Goal: Task Accomplishment & Management: Complete application form

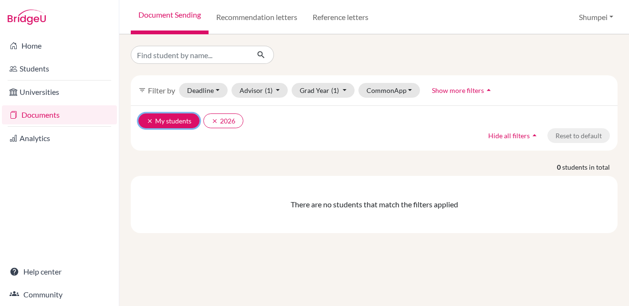
click at [147, 120] on icon "clear" at bounding box center [149, 121] width 7 height 7
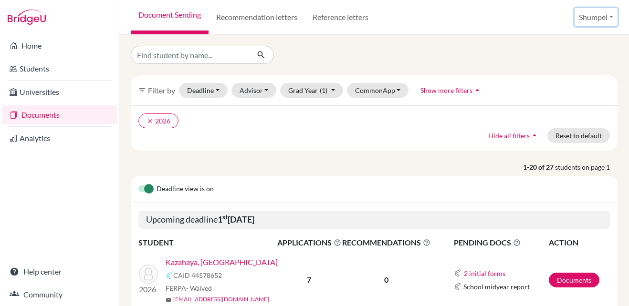
click at [588, 21] on button "Shumpei" at bounding box center [595, 17] width 43 height 18
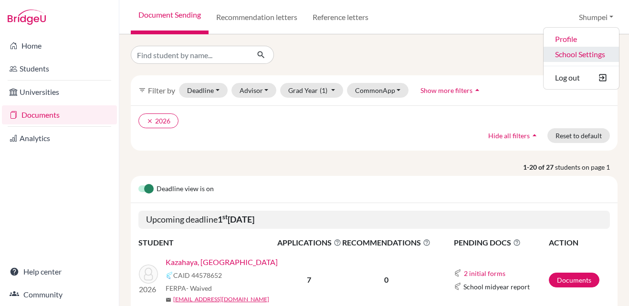
click at [564, 56] on link "School Settings" at bounding box center [580, 54] width 75 height 15
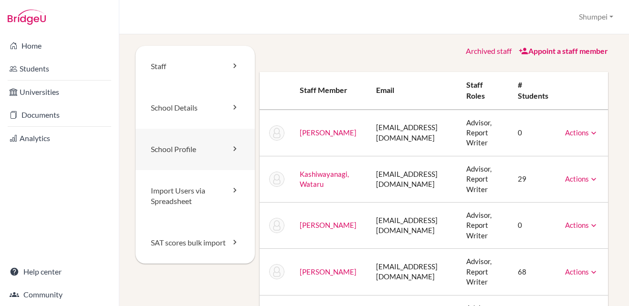
click at [213, 151] on link "School Profile" at bounding box center [195, 150] width 119 height 42
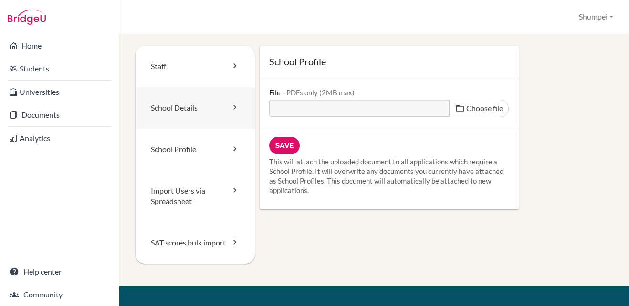
click at [228, 111] on link "School Details" at bounding box center [195, 108] width 119 height 42
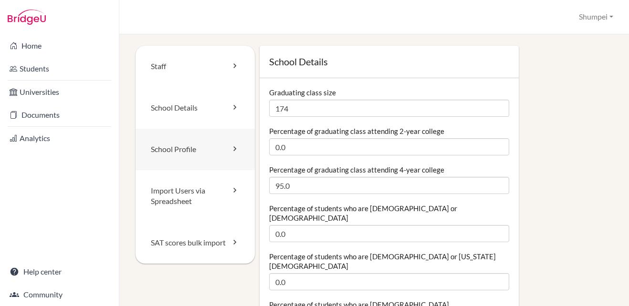
click at [205, 145] on link "School Profile" at bounding box center [195, 150] width 119 height 42
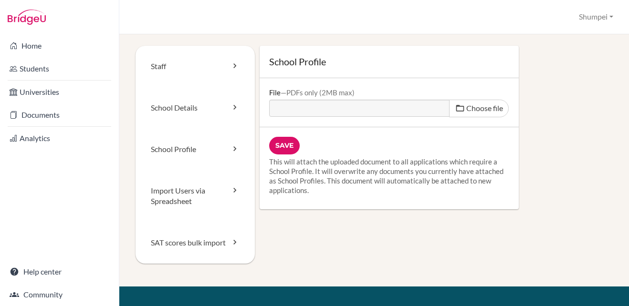
click at [122, 41] on div "Staff School Details School Profile Import Users via Spreadsheet SAT scores bul…" at bounding box center [374, 170] width 510 height 272
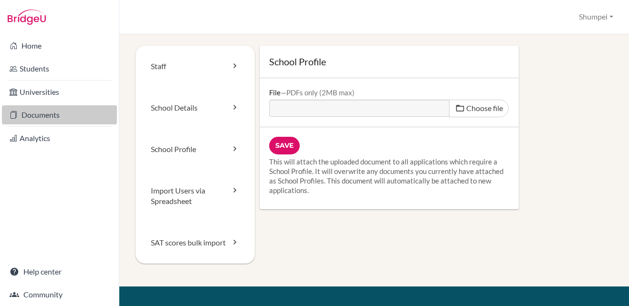
click at [53, 113] on link "Documents" at bounding box center [59, 114] width 115 height 19
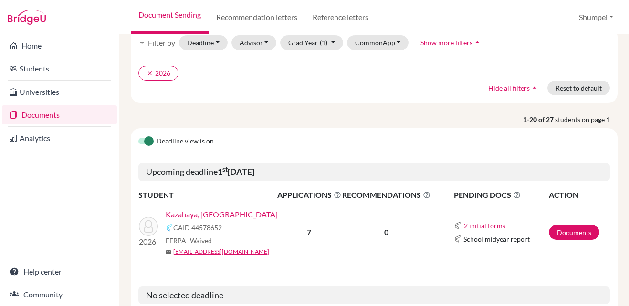
scroll to position [95, 0]
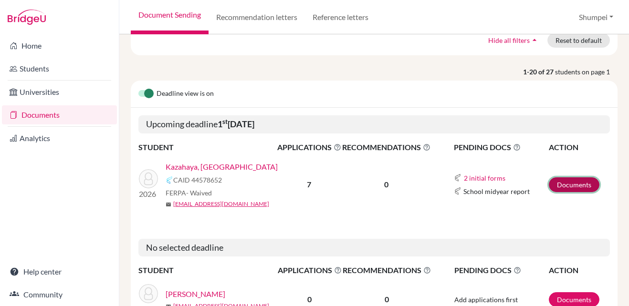
click at [572, 187] on link "Documents" at bounding box center [574, 185] width 51 height 15
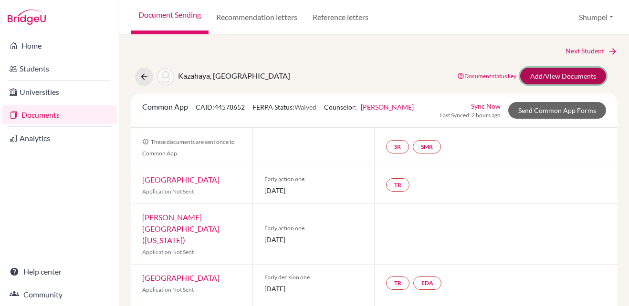
click at [536, 82] on link "Add/View Documents" at bounding box center [563, 76] width 86 height 17
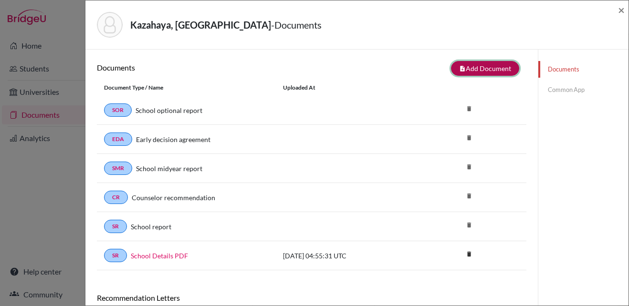
click at [470, 68] on button "note_add Add Document" at bounding box center [485, 68] width 68 height 15
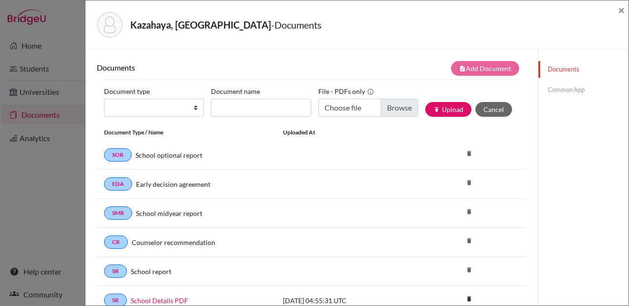
click at [551, 93] on link "Common App" at bounding box center [583, 90] width 90 height 17
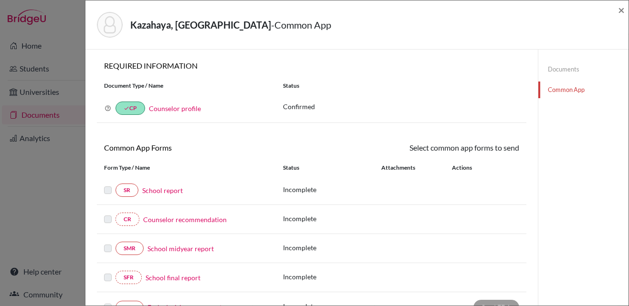
click at [555, 65] on link "Documents" at bounding box center [583, 69] width 90 height 17
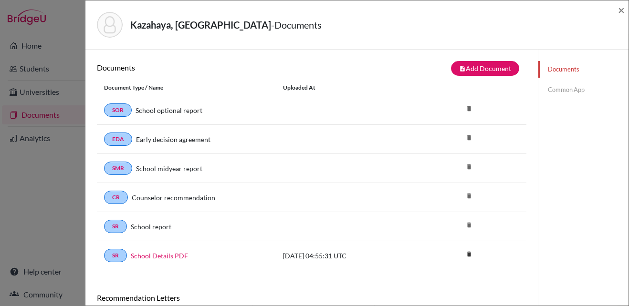
click at [73, 66] on div "Kazahaya, Marin - Documents × Documents note_add Add Document Document type Cha…" at bounding box center [314, 153] width 629 height 306
click at [621, 12] on span "×" at bounding box center [621, 10] width 7 height 14
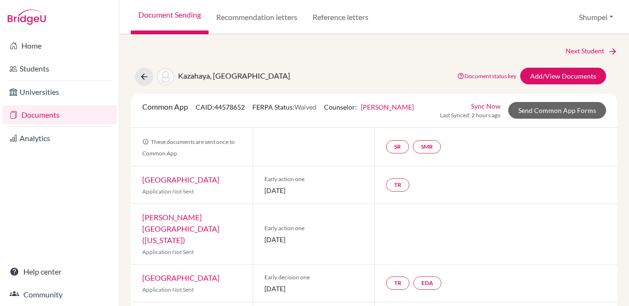
click at [84, 113] on link "Documents" at bounding box center [59, 114] width 115 height 19
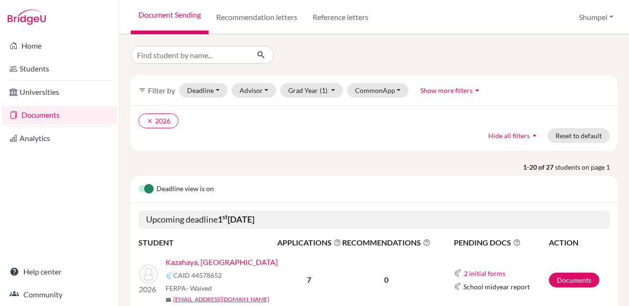
scroll to position [48, 0]
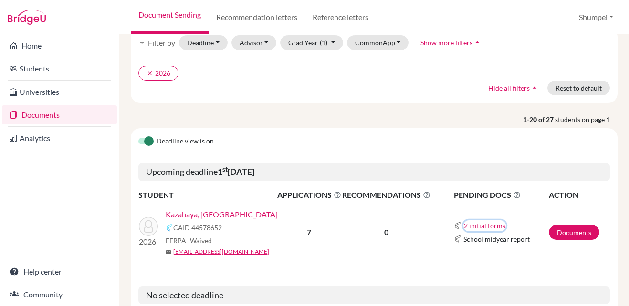
click at [463, 225] on button "2 initial forms" at bounding box center [484, 225] width 42 height 11
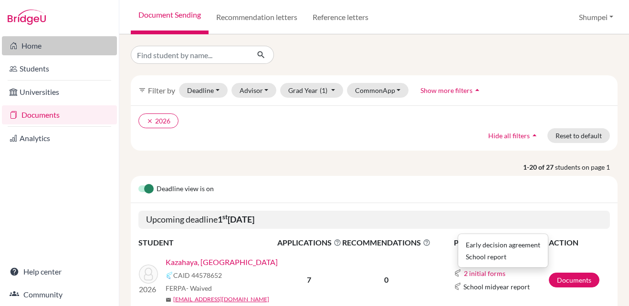
click at [34, 48] on link "Home" at bounding box center [59, 45] width 115 height 19
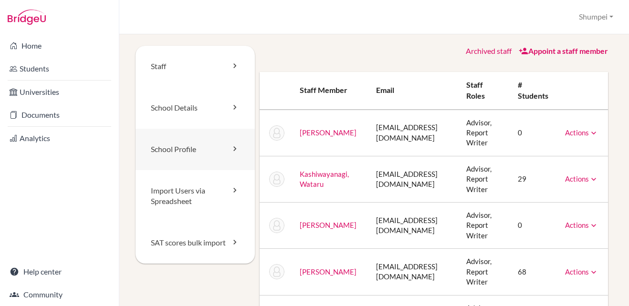
click at [227, 148] on link "School Profile" at bounding box center [195, 150] width 119 height 42
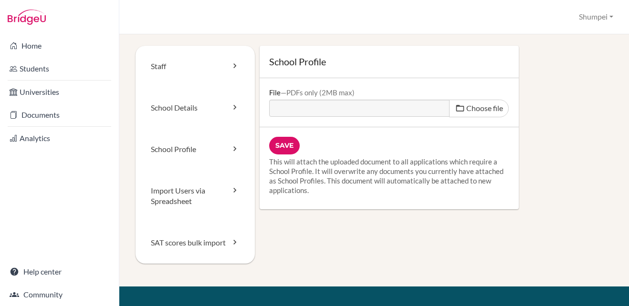
click at [413, 249] on div "Staff School Details School Profile Import Users via Spreadsheet SAT scores bul…" at bounding box center [374, 166] width 477 height 241
click at [535, 118] on div "School Profile File PDFs only (2MB max) Choose file Save This will attach the u…" at bounding box center [434, 128] width 358 height 164
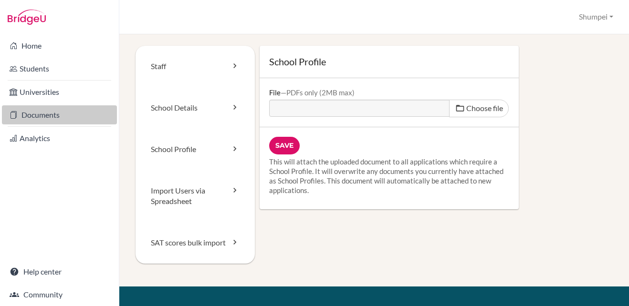
click at [48, 123] on link "Documents" at bounding box center [59, 114] width 115 height 19
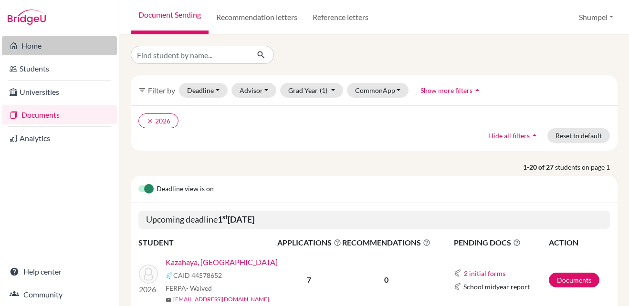
click at [52, 51] on link "Home" at bounding box center [59, 45] width 115 height 19
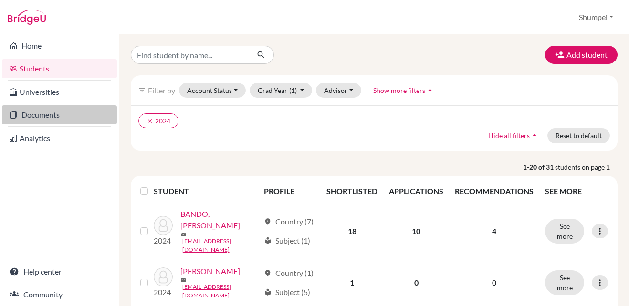
click at [50, 110] on link "Documents" at bounding box center [59, 114] width 115 height 19
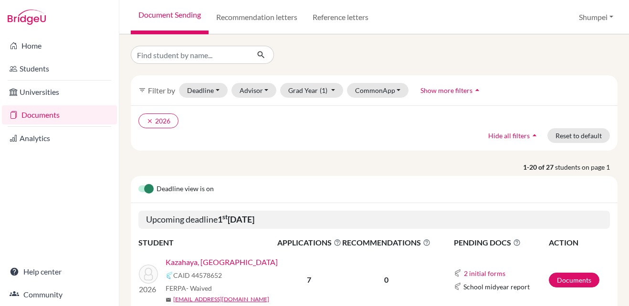
scroll to position [48, 0]
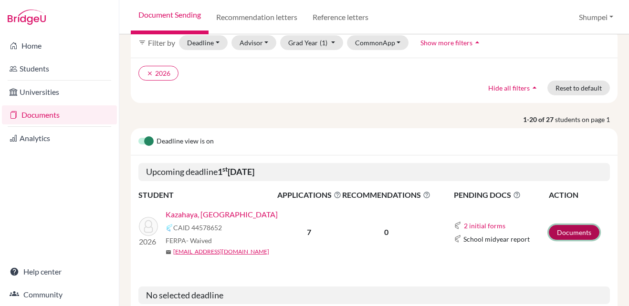
click at [561, 231] on link "Documents" at bounding box center [574, 232] width 51 height 15
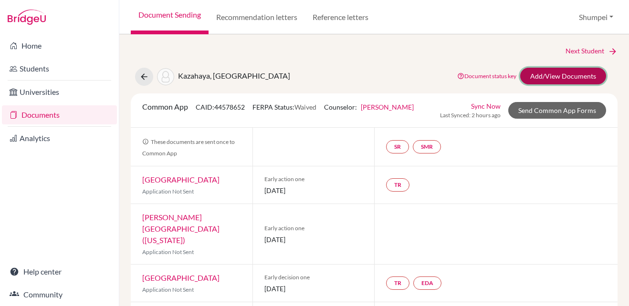
click at [554, 75] on link "Add/View Documents" at bounding box center [563, 76] width 86 height 17
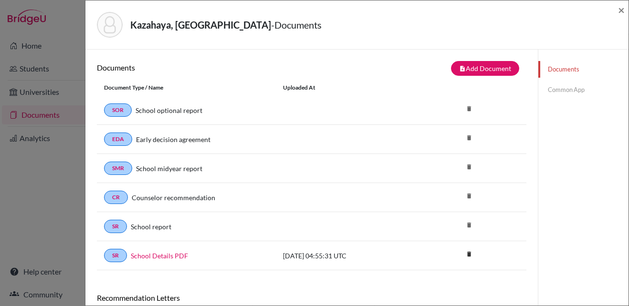
click at [553, 92] on link "Common App" at bounding box center [583, 90] width 90 height 17
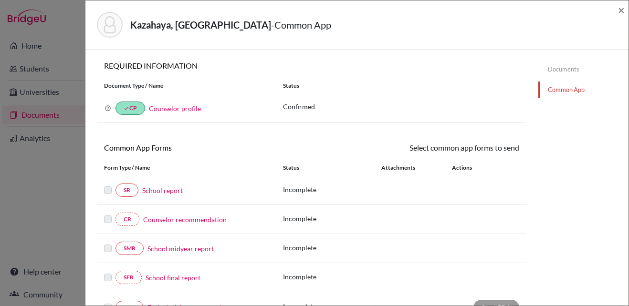
click at [58, 183] on div "Kazahaya, Marin - Common App × × REQUIRED INFORMATION Document Type / Name Stat…" at bounding box center [314, 153] width 629 height 306
click at [616, 12] on div "Kazahaya, Marin - Common App ×" at bounding box center [356, 24] width 535 height 41
click at [621, 9] on span "×" at bounding box center [621, 10] width 7 height 14
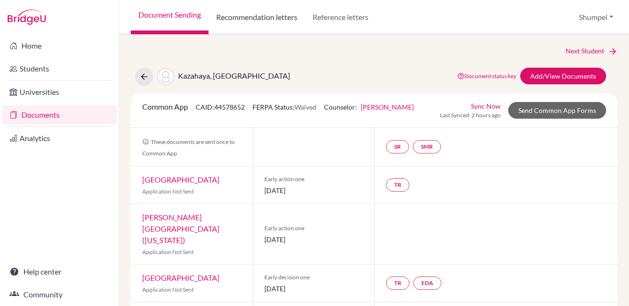
click at [287, 26] on link "Recommendation letters" at bounding box center [257, 17] width 96 height 34
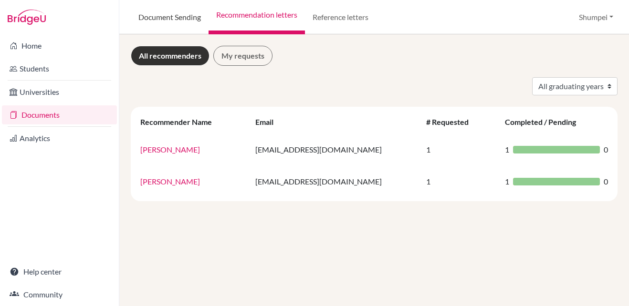
click at [162, 16] on link "Document Sending" at bounding box center [170, 17] width 78 height 34
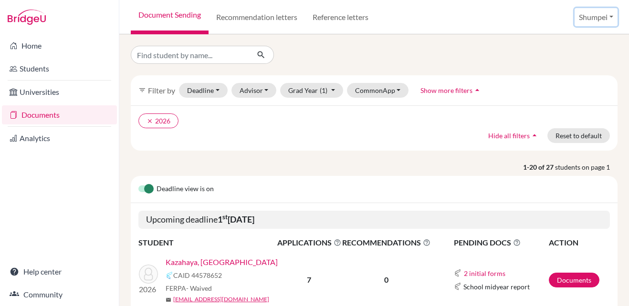
click at [599, 21] on button "Shumpei" at bounding box center [595, 17] width 43 height 18
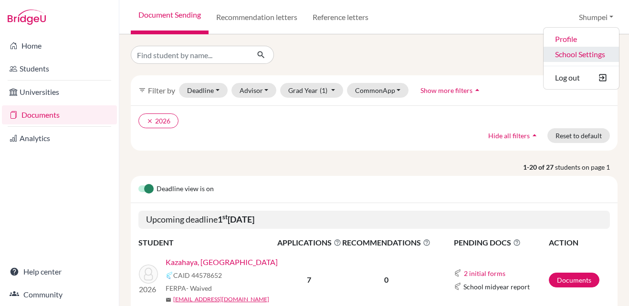
click at [564, 55] on link "School Settings" at bounding box center [580, 54] width 75 height 15
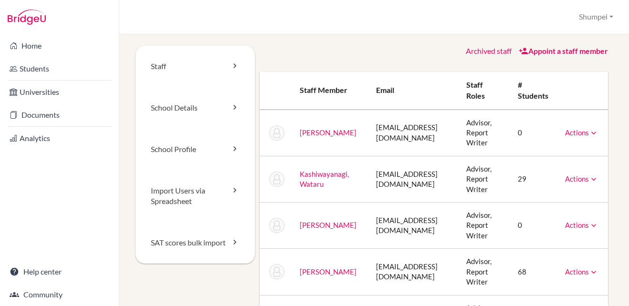
click at [591, 20] on button "Shumpei" at bounding box center [595, 17] width 43 height 18
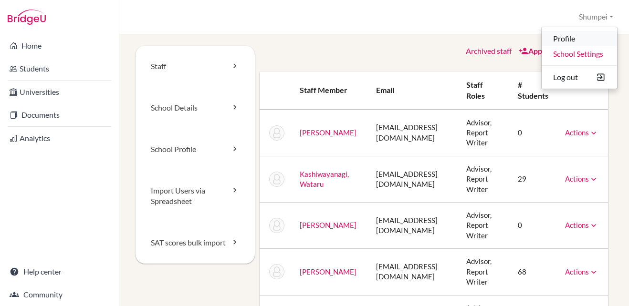
click at [571, 40] on link "Profile" at bounding box center [579, 38] width 75 height 15
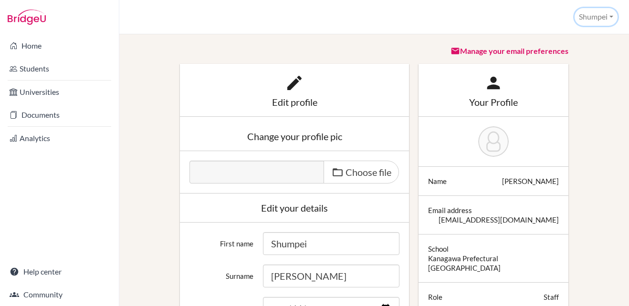
click at [593, 17] on button "Shumpei" at bounding box center [595, 17] width 43 height 18
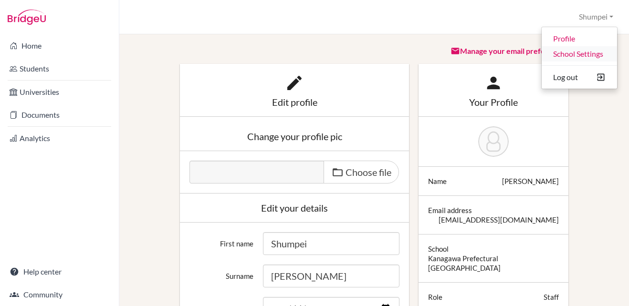
click at [586, 51] on link "School Settings" at bounding box center [579, 53] width 75 height 15
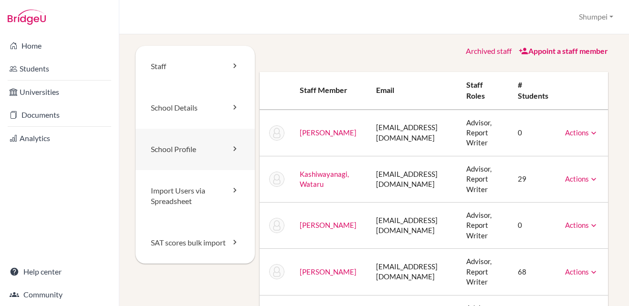
click at [217, 149] on link "School Profile" at bounding box center [195, 150] width 119 height 42
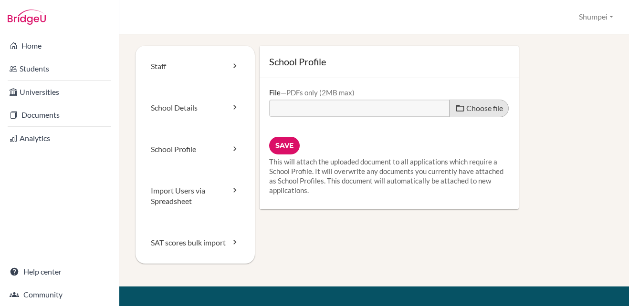
click at [466, 109] on span "Choose file" at bounding box center [484, 108] width 37 height 9
click at [415, 109] on input "Choose file" at bounding box center [342, 105] width 146 height 11
type input "C:\fakepath\School Profile.pdf"
type input "School Profile.pdf"
click at [279, 140] on input "Save" at bounding box center [284, 146] width 31 height 18
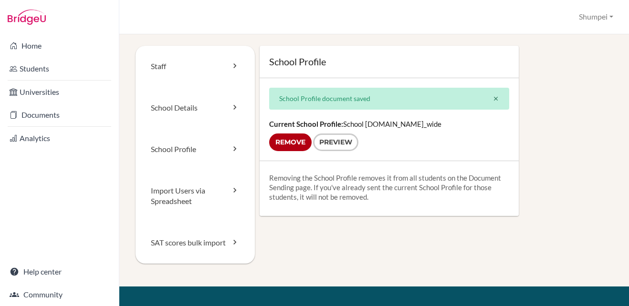
click at [492, 96] on icon "close" at bounding box center [495, 98] width 7 height 7
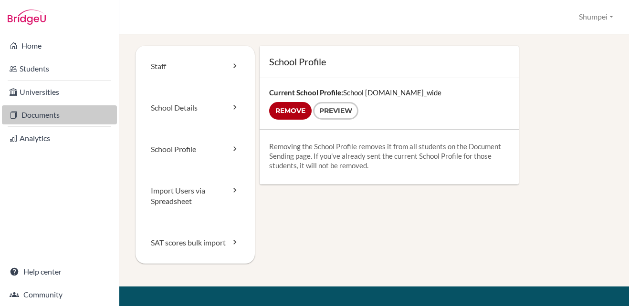
click at [49, 111] on link "Documents" at bounding box center [59, 114] width 115 height 19
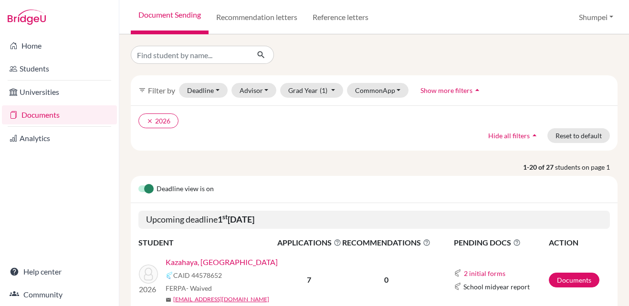
scroll to position [95, 0]
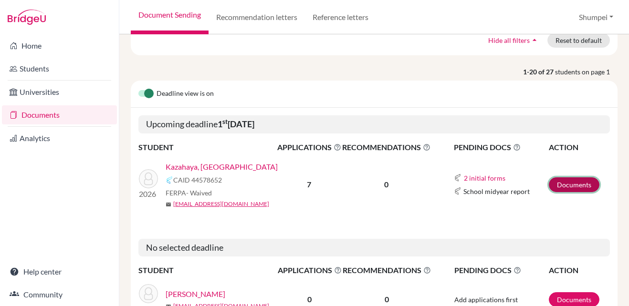
click at [559, 189] on link "Documents" at bounding box center [574, 185] width 51 height 15
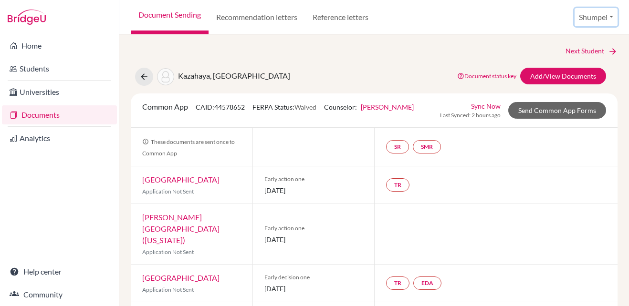
click at [612, 18] on button "Shumpei" at bounding box center [595, 17] width 43 height 18
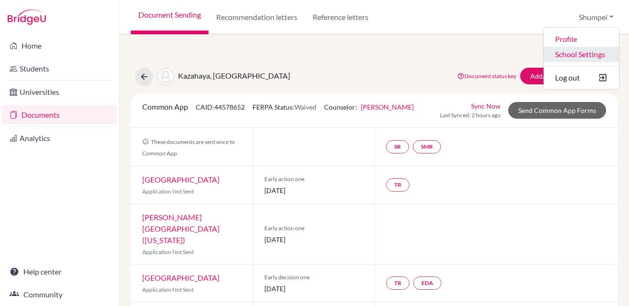
click at [597, 55] on link "School Settings" at bounding box center [580, 54] width 75 height 15
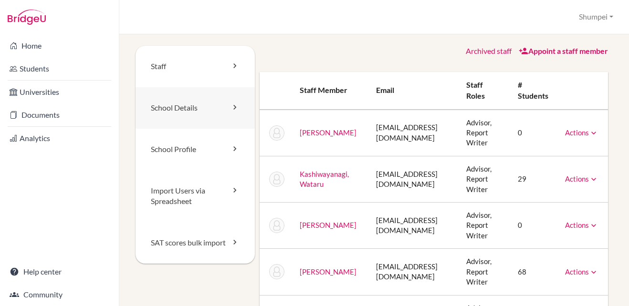
click at [219, 105] on link "School Details" at bounding box center [195, 108] width 119 height 42
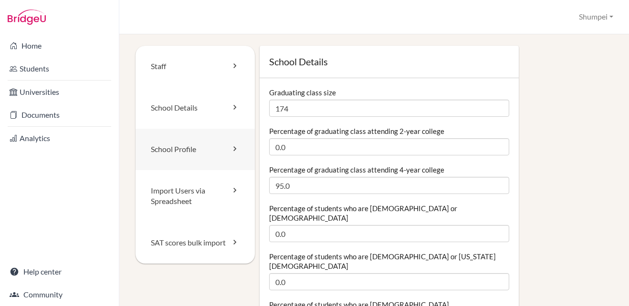
click at [220, 145] on link "School Profile" at bounding box center [195, 150] width 119 height 42
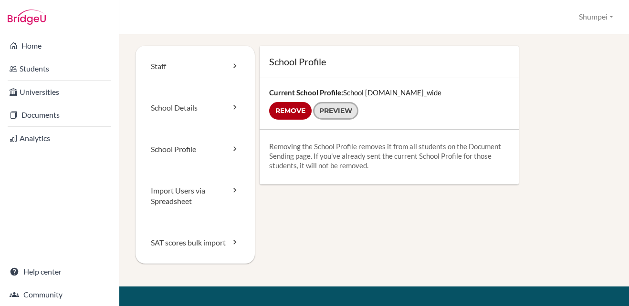
click at [331, 108] on link "Preview" at bounding box center [335, 111] width 45 height 18
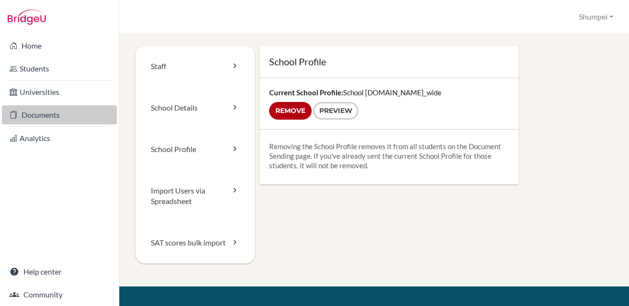
click at [39, 118] on link "Documents" at bounding box center [59, 114] width 115 height 19
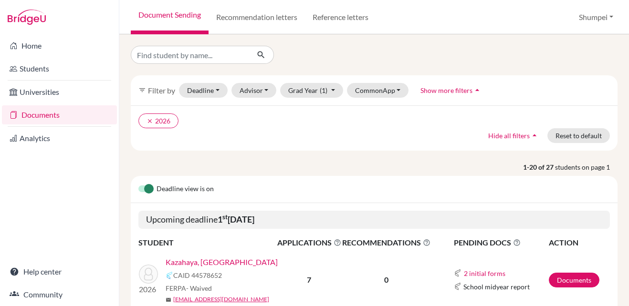
scroll to position [48, 0]
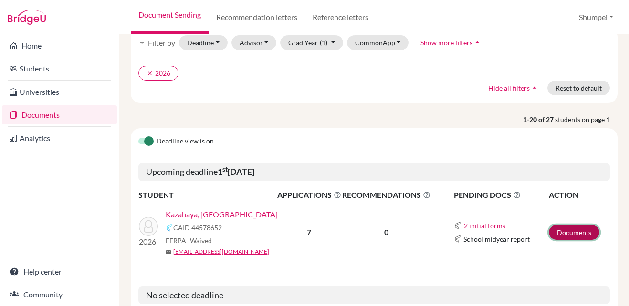
click at [560, 236] on link "Documents" at bounding box center [574, 232] width 51 height 15
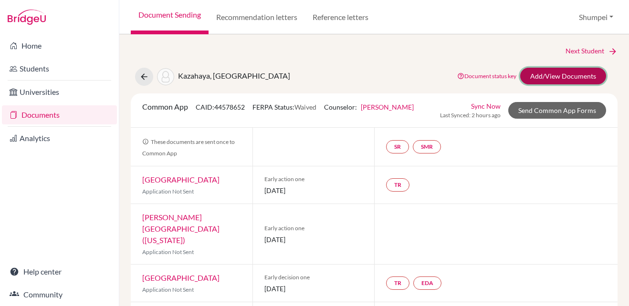
click at [544, 72] on link "Add/View Documents" at bounding box center [563, 76] width 86 height 17
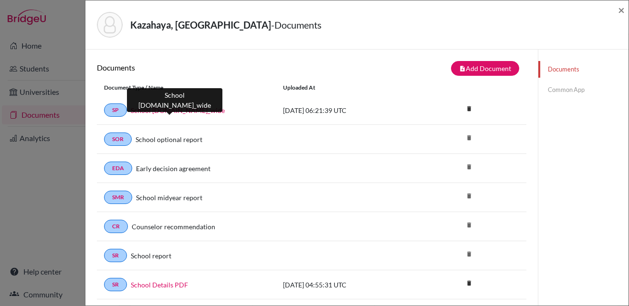
click at [196, 110] on link "School [DOMAIN_NAME]_wide" at bounding box center [178, 110] width 94 height 10
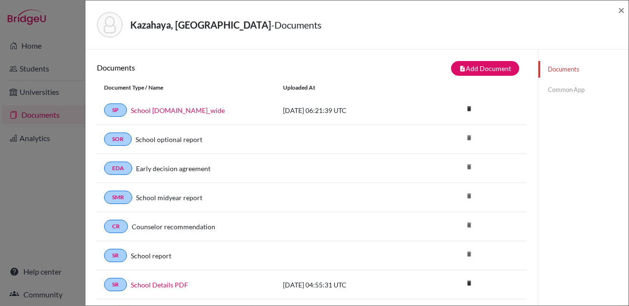
scroll to position [48, 0]
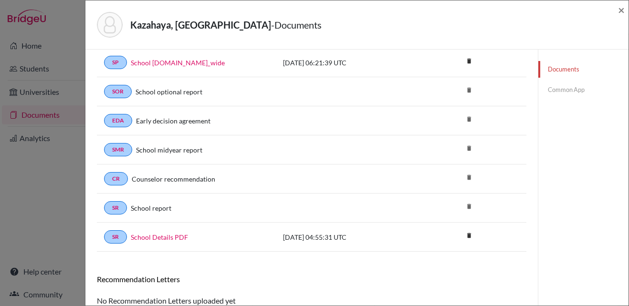
click at [167, 209] on link "School report" at bounding box center [151, 208] width 41 height 10
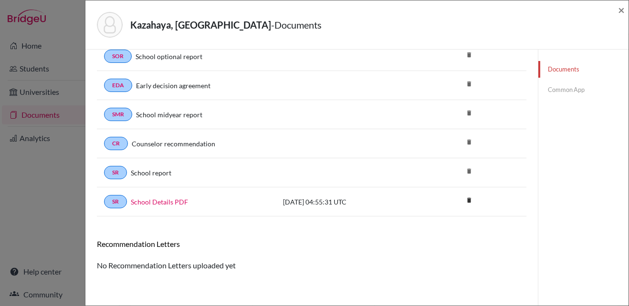
scroll to position [0, 0]
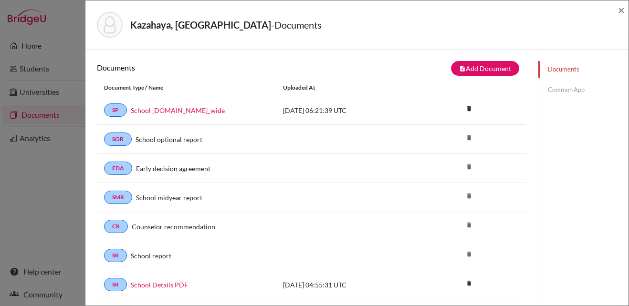
click at [552, 92] on link "Common App" at bounding box center [583, 90] width 90 height 17
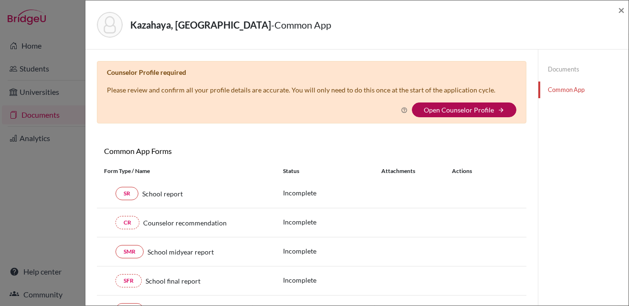
click at [430, 114] on link "Open Counselor Profile" at bounding box center [459, 110] width 70 height 8
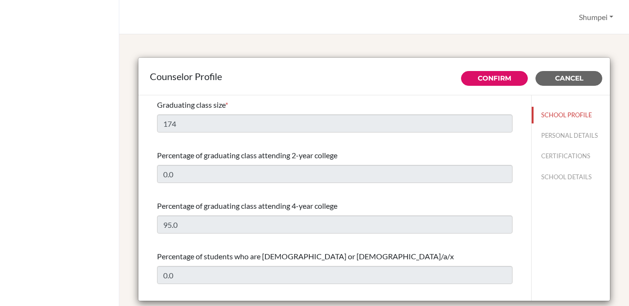
select select "0"
select select "351936"
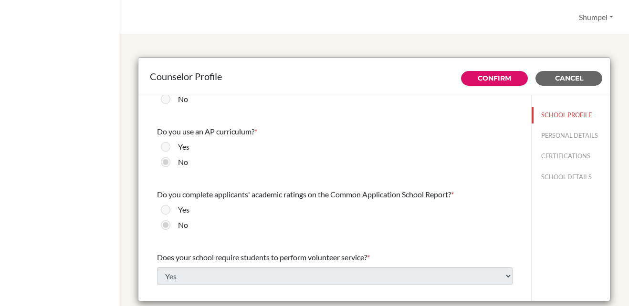
scroll to position [1139, 0]
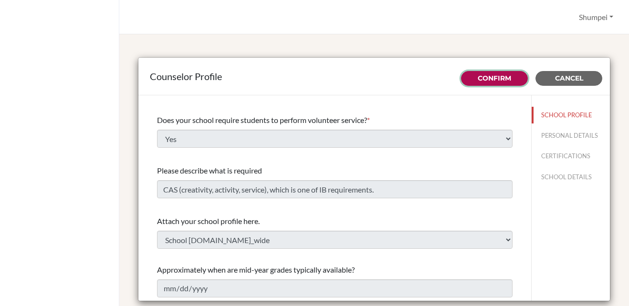
click at [481, 83] on button "Confirm" at bounding box center [494, 78] width 67 height 15
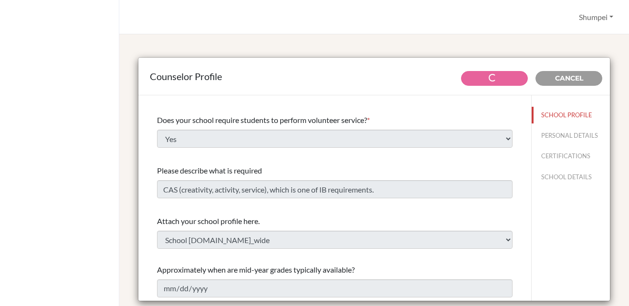
type input "CAS (creativity, activity, service), which is one of IB requirements."
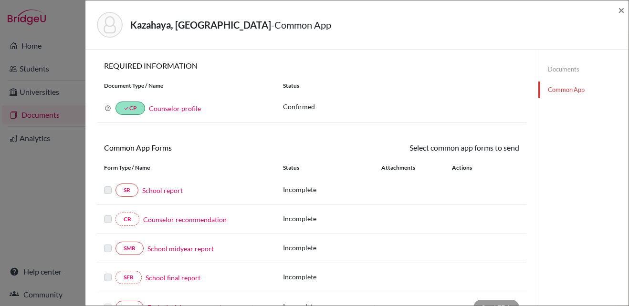
scroll to position [48, 0]
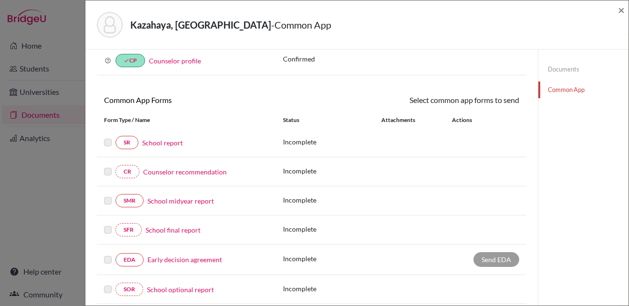
click at [182, 60] on link "Counselor profile" at bounding box center [175, 61] width 52 height 8
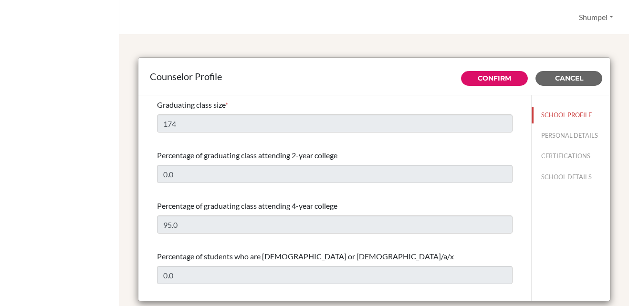
select select "0"
select select "351936"
click at [569, 134] on button "PERSONAL DETAILS" at bounding box center [571, 135] width 78 height 17
type input "Shumpei"
type input "[PERSON_NAME]"
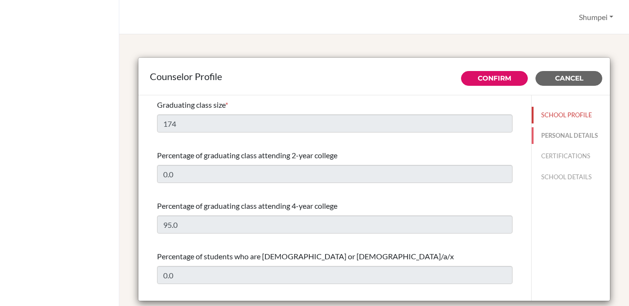
type input "Advisor"
type input "81.457211434"
type input "[EMAIL_ADDRESS][DOMAIN_NAME]"
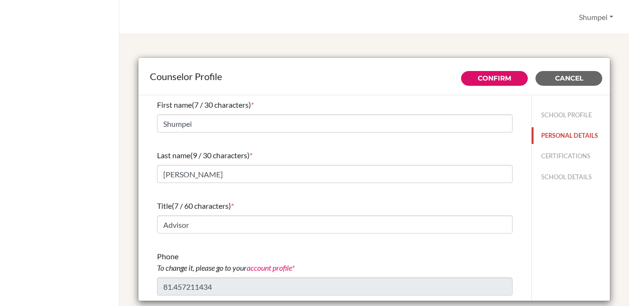
scroll to position [60, 0]
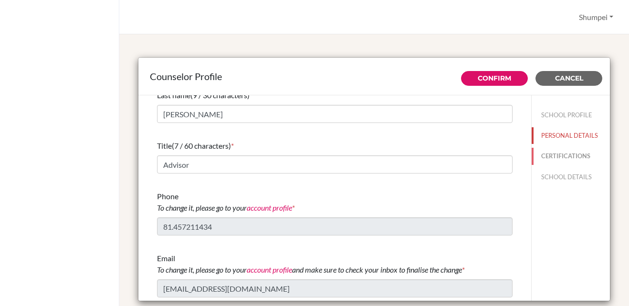
click at [564, 154] on button "CERTIFICATIONS" at bounding box center [571, 156] width 78 height 17
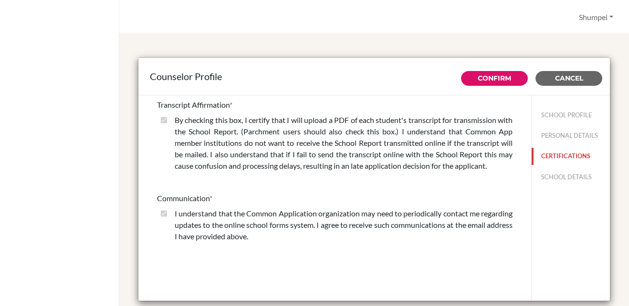
scroll to position [48, 0]
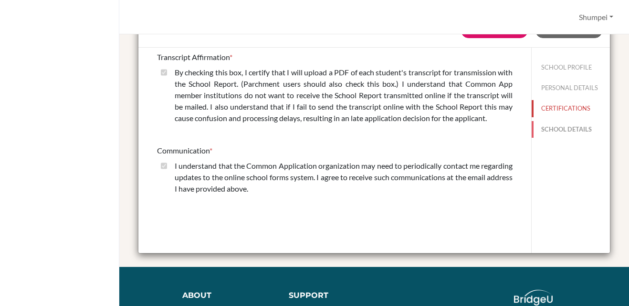
click at [561, 127] on button "SCHOOL DETAILS" at bounding box center [571, 129] width 78 height 17
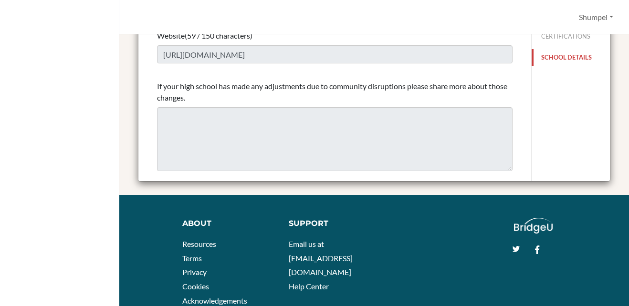
scroll to position [0, 0]
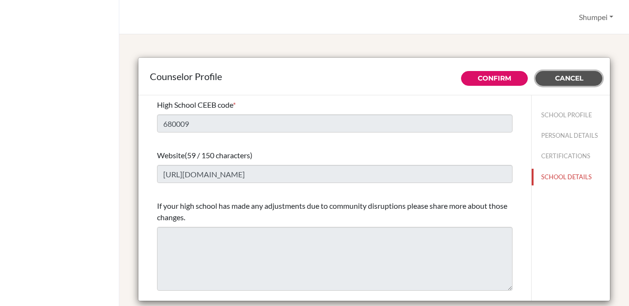
click at [559, 82] on span "Cancel" at bounding box center [569, 78] width 28 height 9
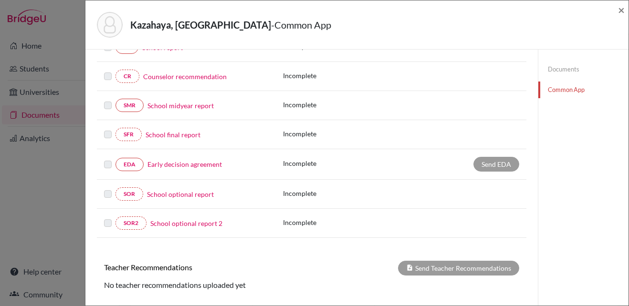
scroll to position [48, 0]
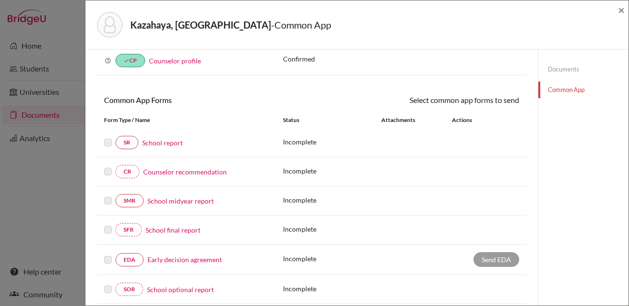
click at [166, 142] on link "School report" at bounding box center [162, 143] width 41 height 10
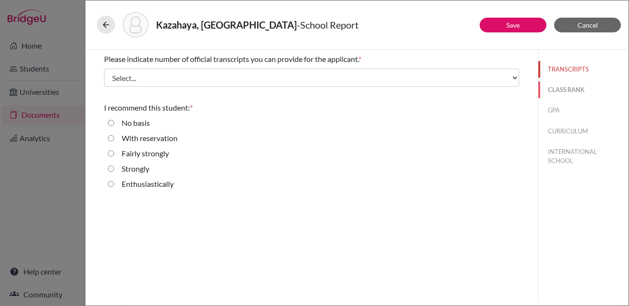
click at [563, 87] on button "CLASS RANK" at bounding box center [583, 90] width 90 height 17
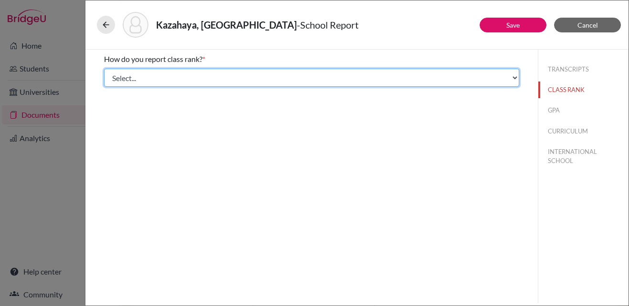
click at [511, 75] on select "Select... Exact Decile Quintile Quartile None" at bounding box center [311, 78] width 415 height 18
select select "1"
click at [104, 69] on select "Select... Exact Decile Quintile Quartile None" at bounding box center [311, 78] width 415 height 18
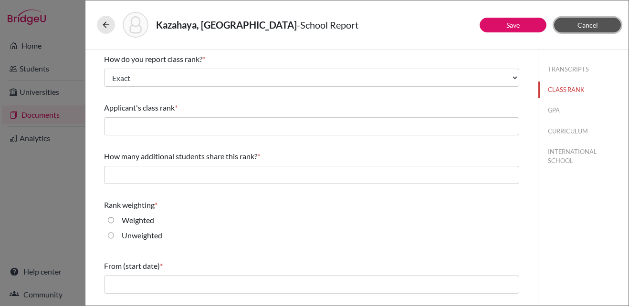
click at [591, 29] on button "Cancel" at bounding box center [587, 25] width 67 height 15
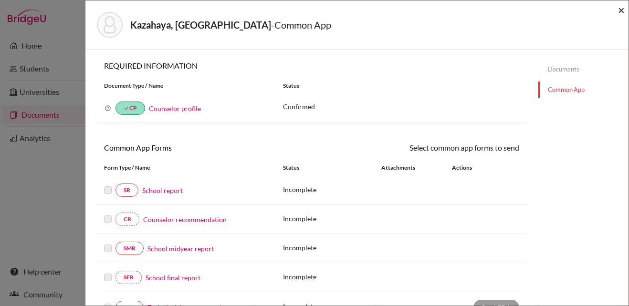
click at [621, 11] on span "×" at bounding box center [621, 10] width 7 height 14
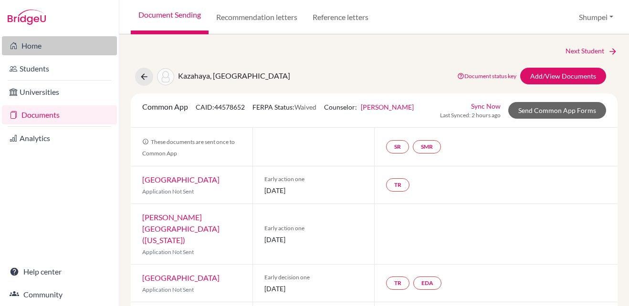
click at [48, 39] on link "Home" at bounding box center [59, 45] width 115 height 19
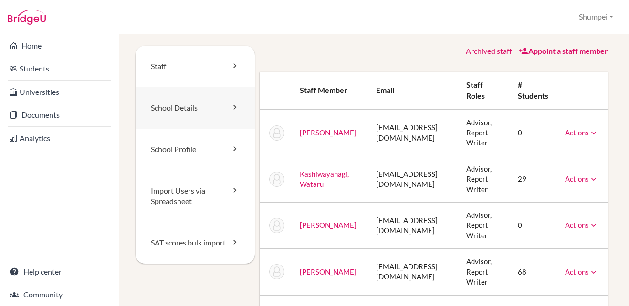
click at [209, 108] on link "School Details" at bounding box center [195, 108] width 119 height 42
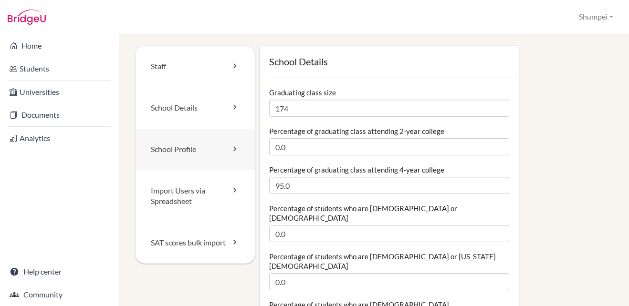
click at [212, 144] on link "School Profile" at bounding box center [195, 150] width 119 height 42
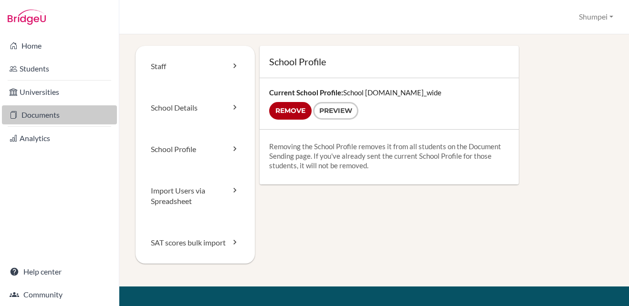
click at [43, 116] on link "Documents" at bounding box center [59, 114] width 115 height 19
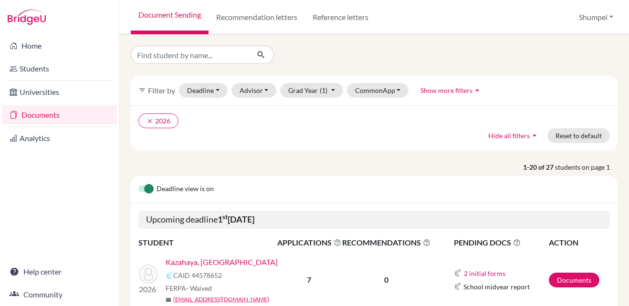
scroll to position [48, 0]
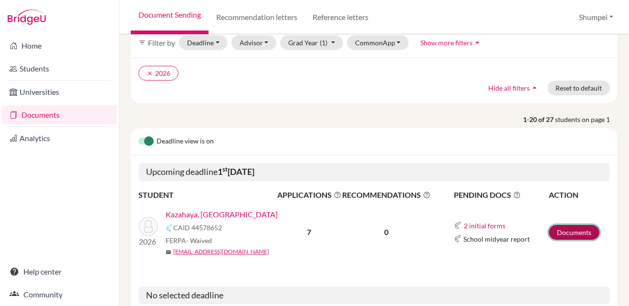
click at [572, 231] on link "Documents" at bounding box center [574, 232] width 51 height 15
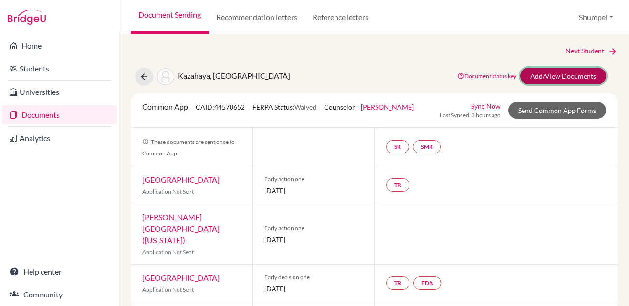
click at [530, 82] on link "Add/View Documents" at bounding box center [563, 76] width 86 height 17
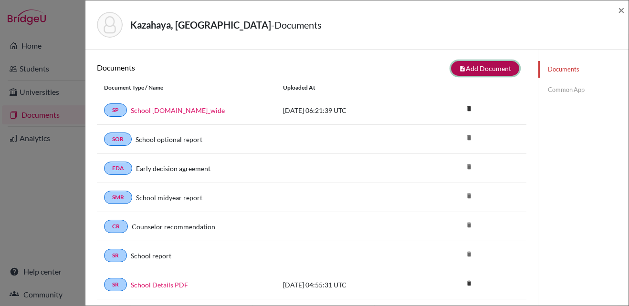
click at [475, 70] on button "note_add Add Document" at bounding box center [485, 68] width 68 height 15
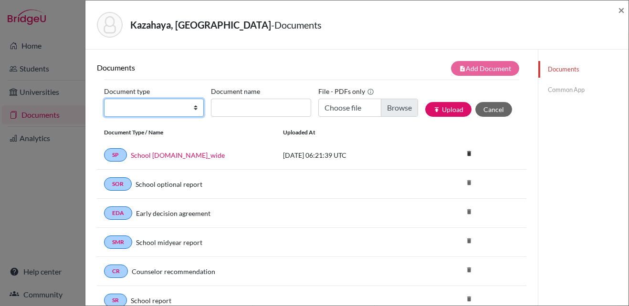
click at [196, 110] on select "Change explanation for Common App reports Counselor recommendation Internationa…" at bounding box center [154, 108] width 100 height 18
click at [207, 70] on h6 "Documents" at bounding box center [204, 67] width 215 height 9
click at [561, 93] on link "Common App" at bounding box center [583, 90] width 90 height 17
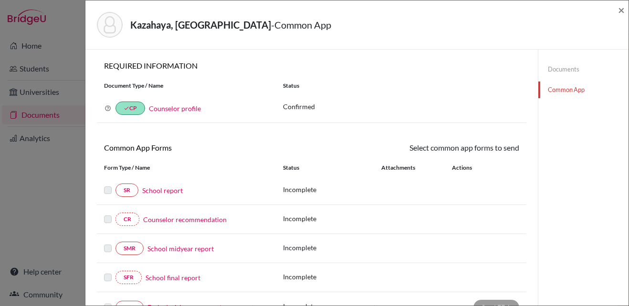
scroll to position [48, 0]
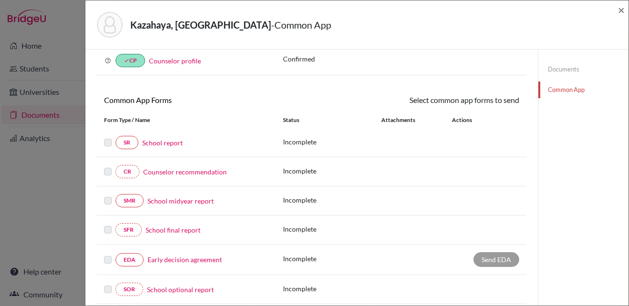
click at [176, 146] on link "School report" at bounding box center [162, 143] width 41 height 10
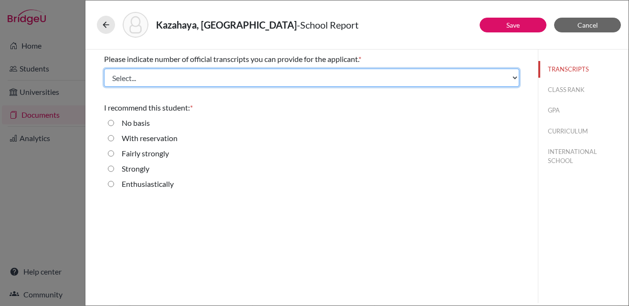
click at [496, 73] on select "Select... 1 2 3 4" at bounding box center [311, 78] width 415 height 18
click at [104, 69] on select "Select... 1 2 3 4" at bounding box center [311, 78] width 415 height 18
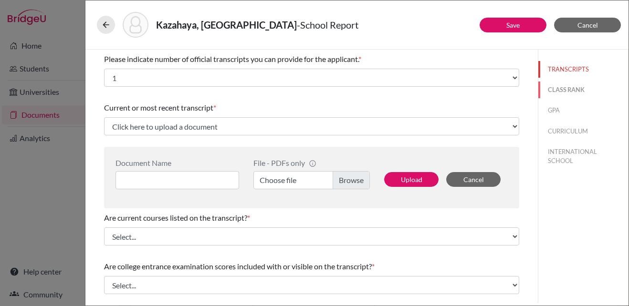
click at [577, 89] on button "CLASS RANK" at bounding box center [583, 90] width 90 height 17
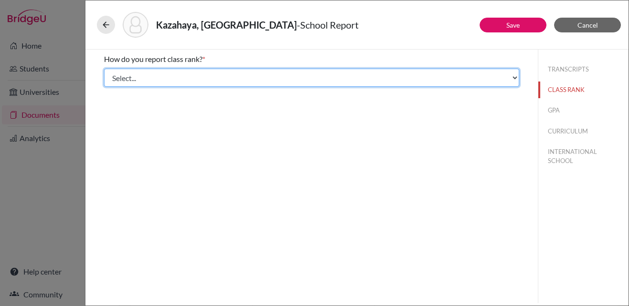
click at [314, 77] on select "Select... Exact Decile Quintile Quartile None" at bounding box center [311, 78] width 415 height 18
select select "1"
click at [104, 69] on select "Select... Exact Decile Quintile Quartile None" at bounding box center [311, 78] width 415 height 18
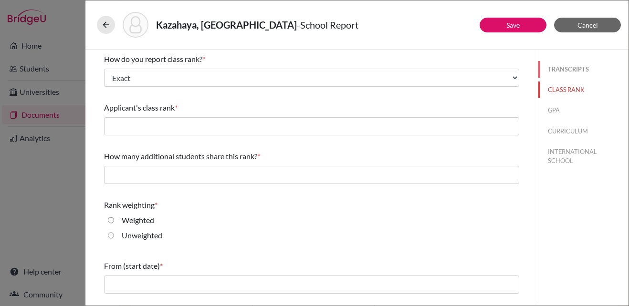
click at [571, 68] on button "TRANSCRIPTS" at bounding box center [583, 69] width 90 height 17
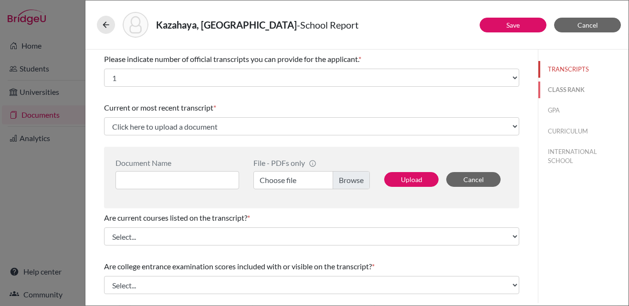
click at [571, 92] on button "CLASS RANK" at bounding box center [583, 90] width 90 height 17
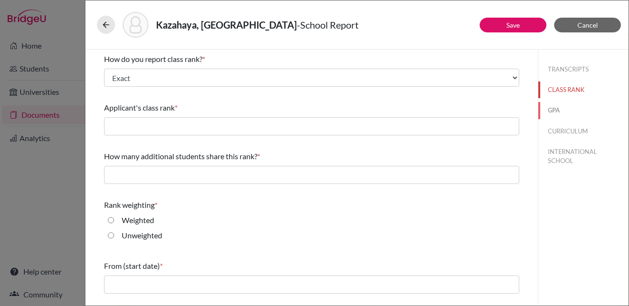
click at [547, 115] on button "GPA" at bounding box center [583, 110] width 90 height 17
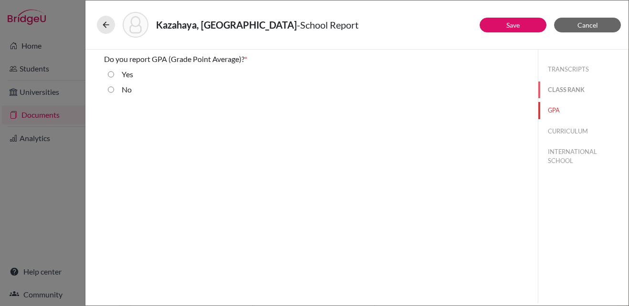
click at [561, 89] on button "CLASS RANK" at bounding box center [583, 90] width 90 height 17
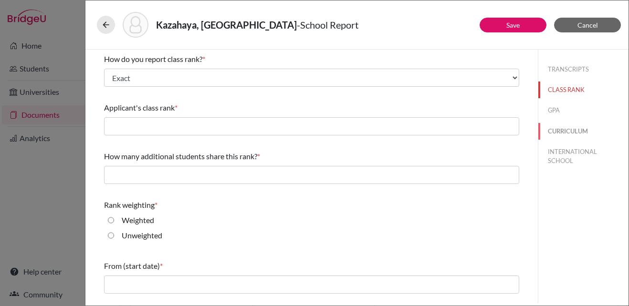
click at [562, 138] on button "CURRICULUM" at bounding box center [583, 131] width 90 height 17
select select "Select..."
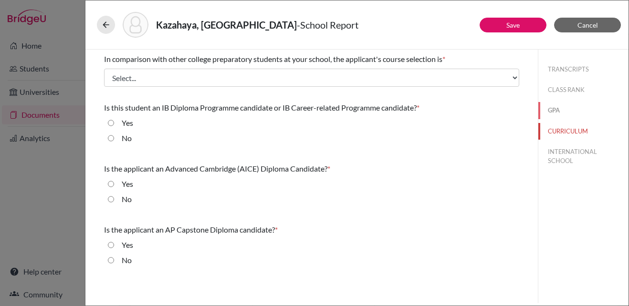
click at [554, 113] on button "GPA" at bounding box center [583, 110] width 90 height 17
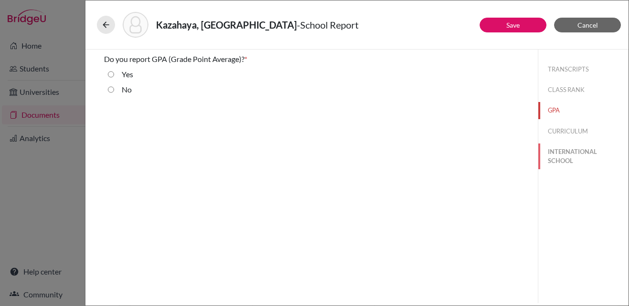
click at [571, 159] on button "INTERNATIONAL SCHOOL" at bounding box center [583, 157] width 90 height 26
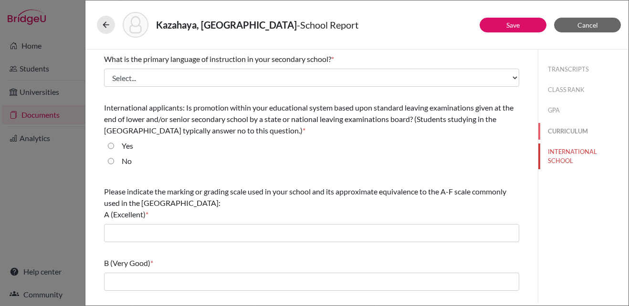
click at [563, 129] on button "CURRICULUM" at bounding box center [583, 131] width 90 height 17
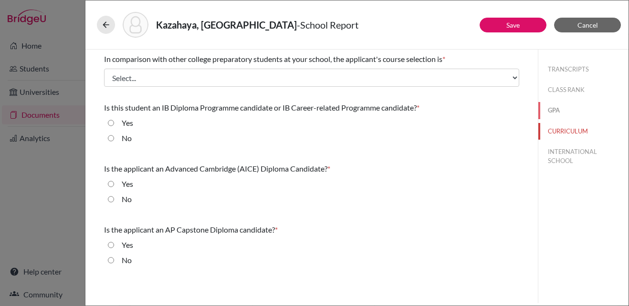
click at [555, 107] on button "GPA" at bounding box center [583, 110] width 90 height 17
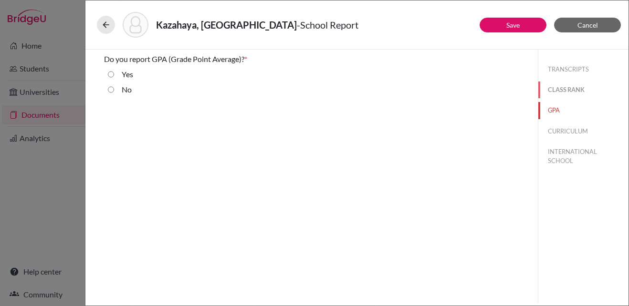
click at [555, 91] on button "CLASS RANK" at bounding box center [583, 90] width 90 height 17
select select "1"
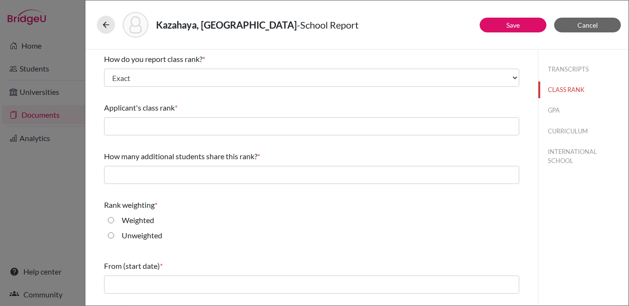
drag, startPoint x: 141, startPoint y: 105, endPoint x: 188, endPoint y: 112, distance: 47.6
click at [188, 112] on div "Applicant's class rank *" at bounding box center [311, 107] width 415 height 11
drag, startPoint x: 188, startPoint y: 112, endPoint x: 175, endPoint y: 105, distance: 15.4
click at [175, 105] on span "Applicant's class rank" at bounding box center [139, 107] width 71 height 9
click at [178, 105] on span "*" at bounding box center [176, 107] width 3 height 9
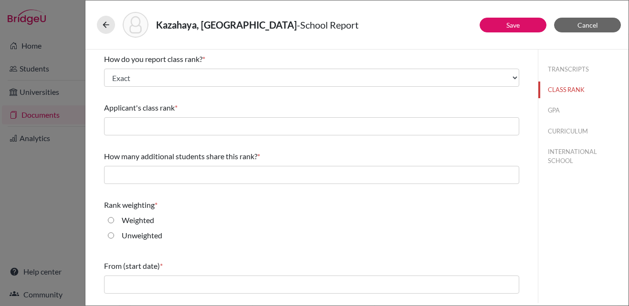
scroll to position [43, 0]
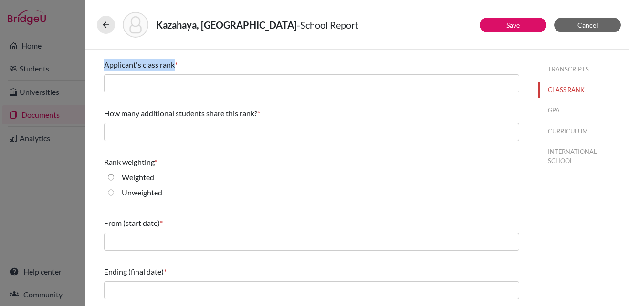
drag, startPoint x: 105, startPoint y: 67, endPoint x: 176, endPoint y: 63, distance: 70.2
click at [176, 63] on div "Applicant's class rank *" at bounding box center [311, 64] width 415 height 11
drag, startPoint x: 176, startPoint y: 63, endPoint x: 168, endPoint y: 63, distance: 7.6
copy span "Applicant's class rank"
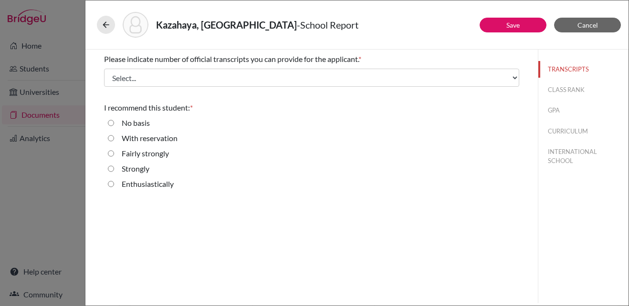
click at [391, 190] on div "Enthusiastically" at bounding box center [311, 185] width 415 height 15
click at [452, 157] on div "Fairly strongly" at bounding box center [311, 155] width 415 height 15
